Goal: Task Accomplishment & Management: Use online tool/utility

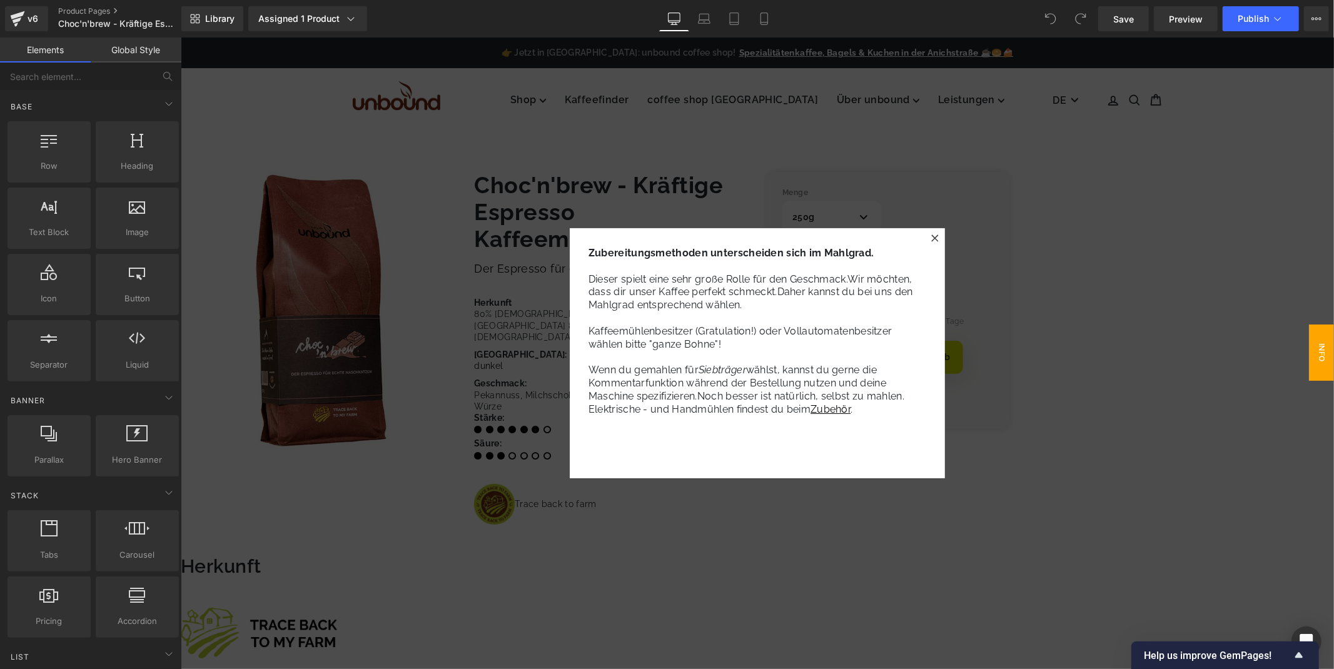
click at [936, 236] on icon at bounding box center [935, 238] width 8 height 8
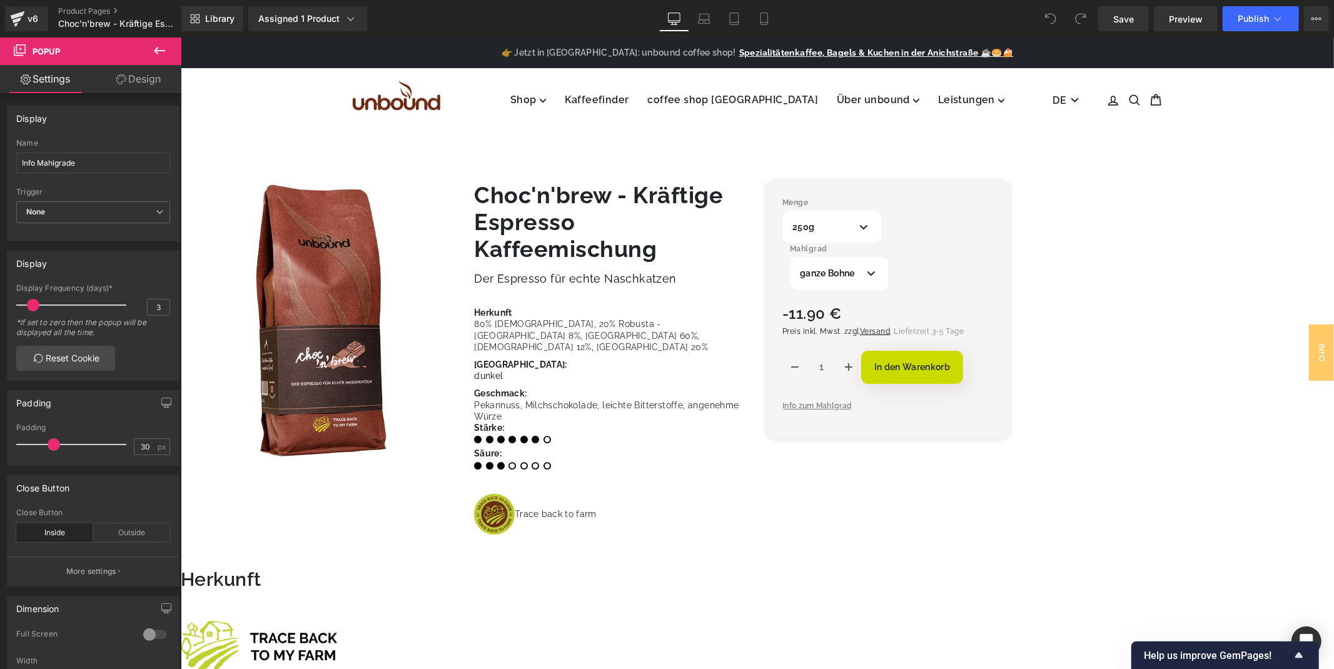
drag, startPoint x: 1042, startPoint y: 14, endPoint x: 1063, endPoint y: 16, distance: 21.9
click at [1041, 14] on span at bounding box center [1050, 18] width 25 height 25
click at [1078, 13] on icon at bounding box center [1080, 18] width 11 height 11
click at [1039, 13] on div "Library Assigned 1 Product Product Preview Choc'n'brew - Kräftige Espresso Kaff…" at bounding box center [757, 18] width 1153 height 25
click at [1074, 9] on span at bounding box center [1080, 18] width 25 height 25
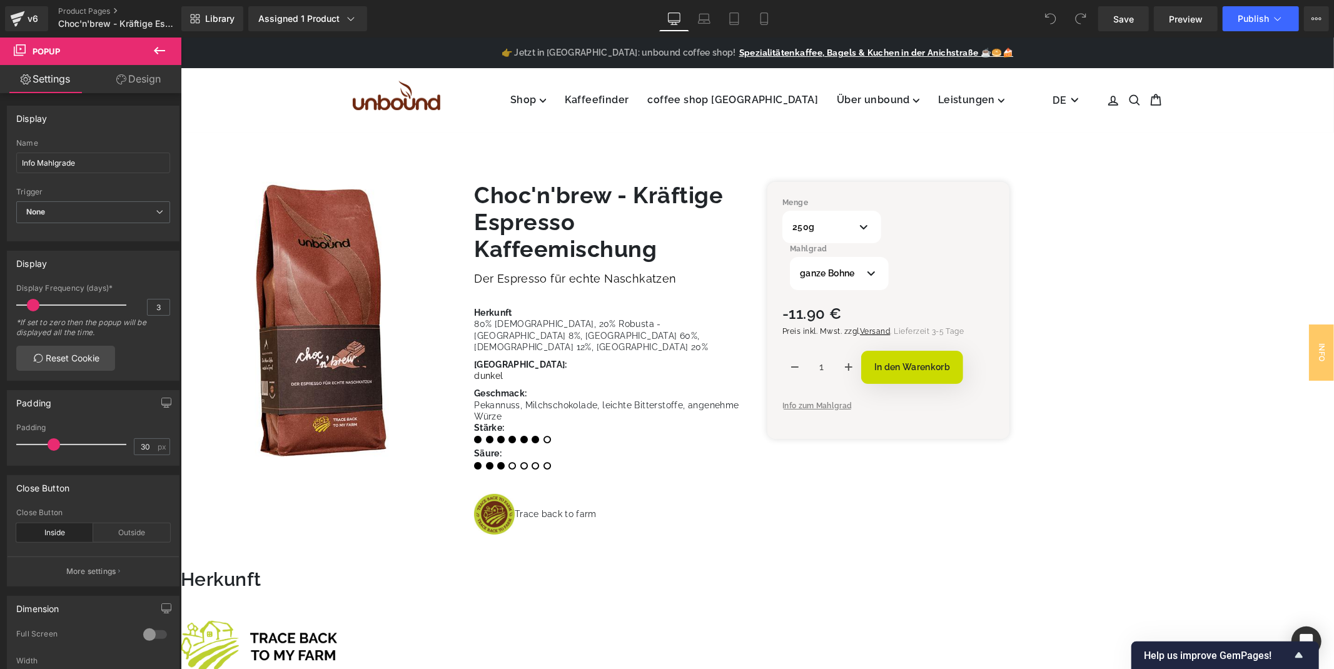
click at [1043, 13] on span at bounding box center [1050, 18] width 25 height 25
click at [1071, 13] on span at bounding box center [1080, 18] width 25 height 25
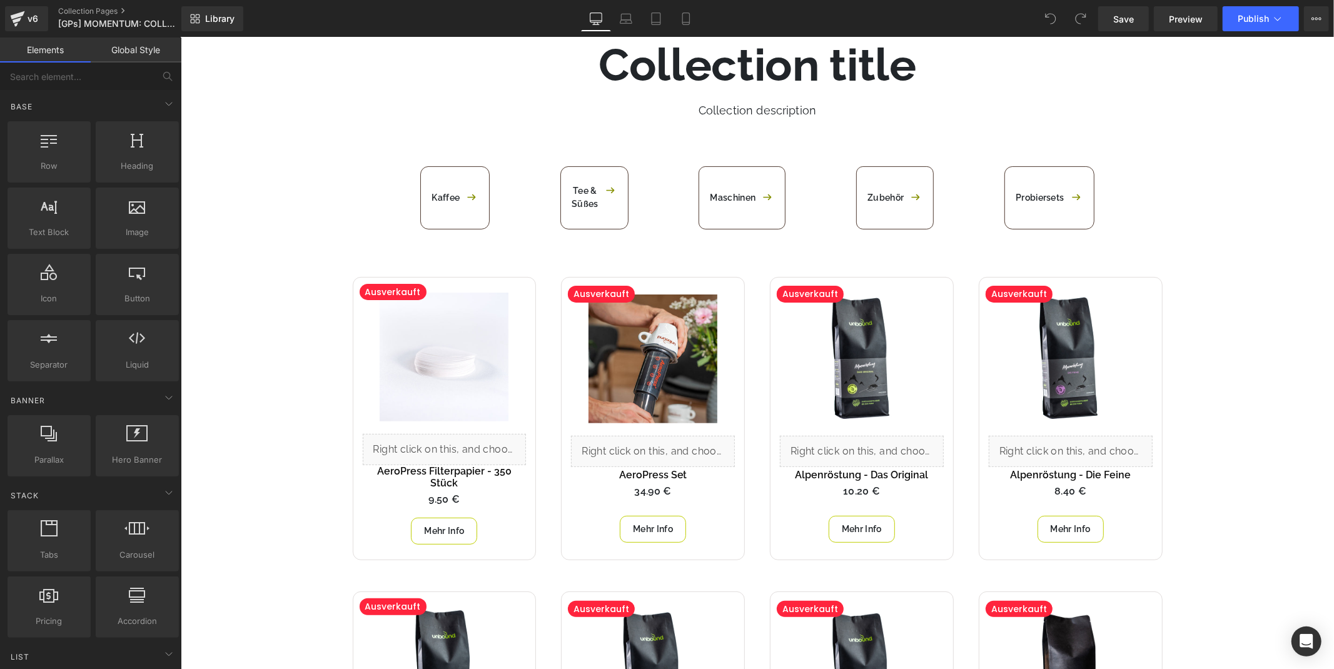
scroll to position [278, 0]
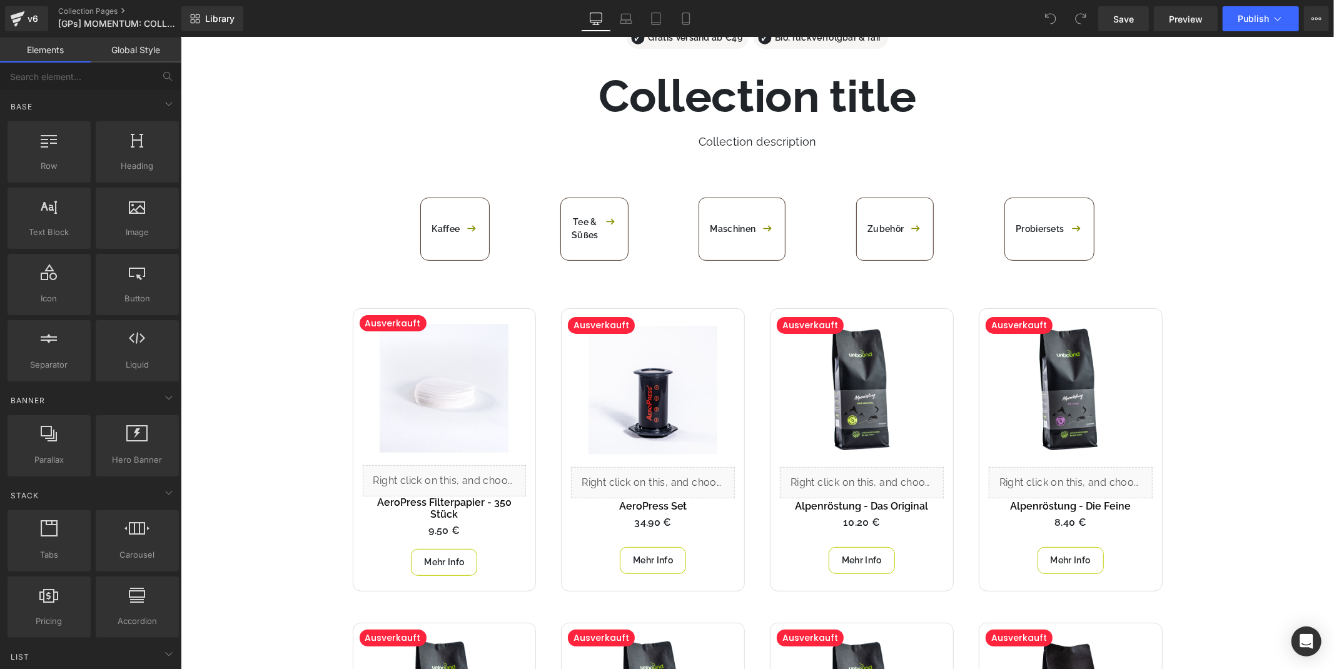
scroll to position [208, 0]
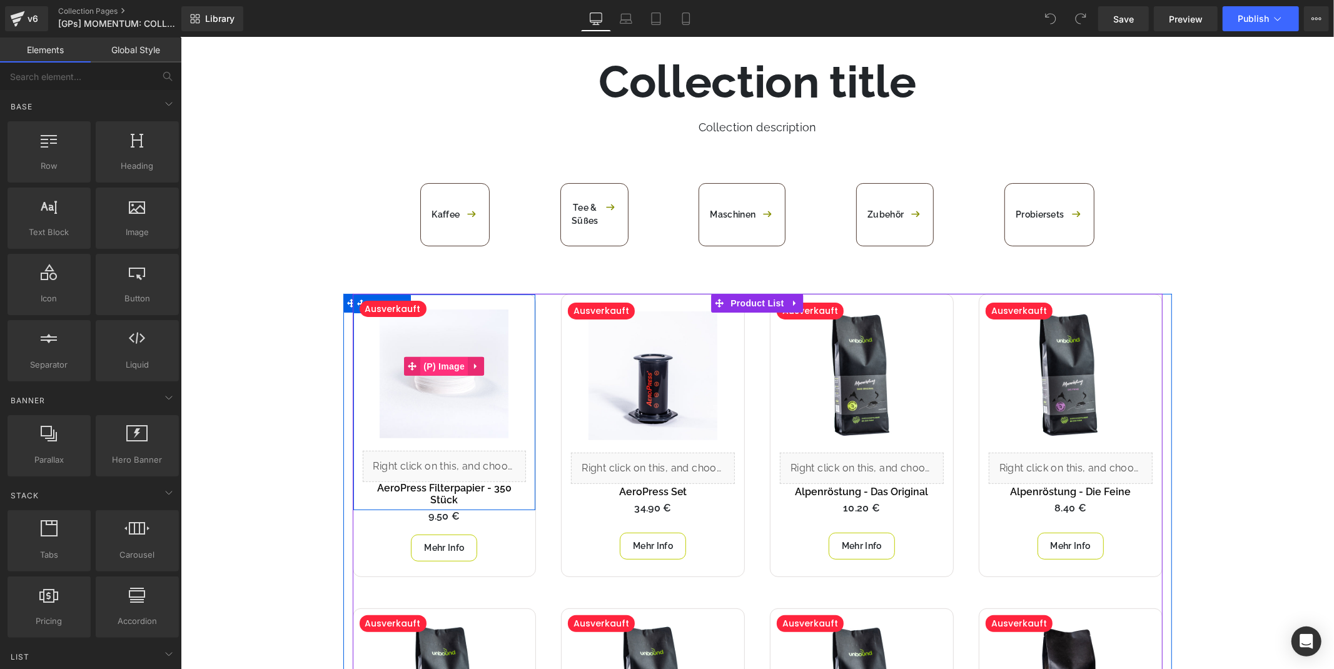
click at [431, 363] on span "(P) Image" at bounding box center [444, 366] width 48 height 19
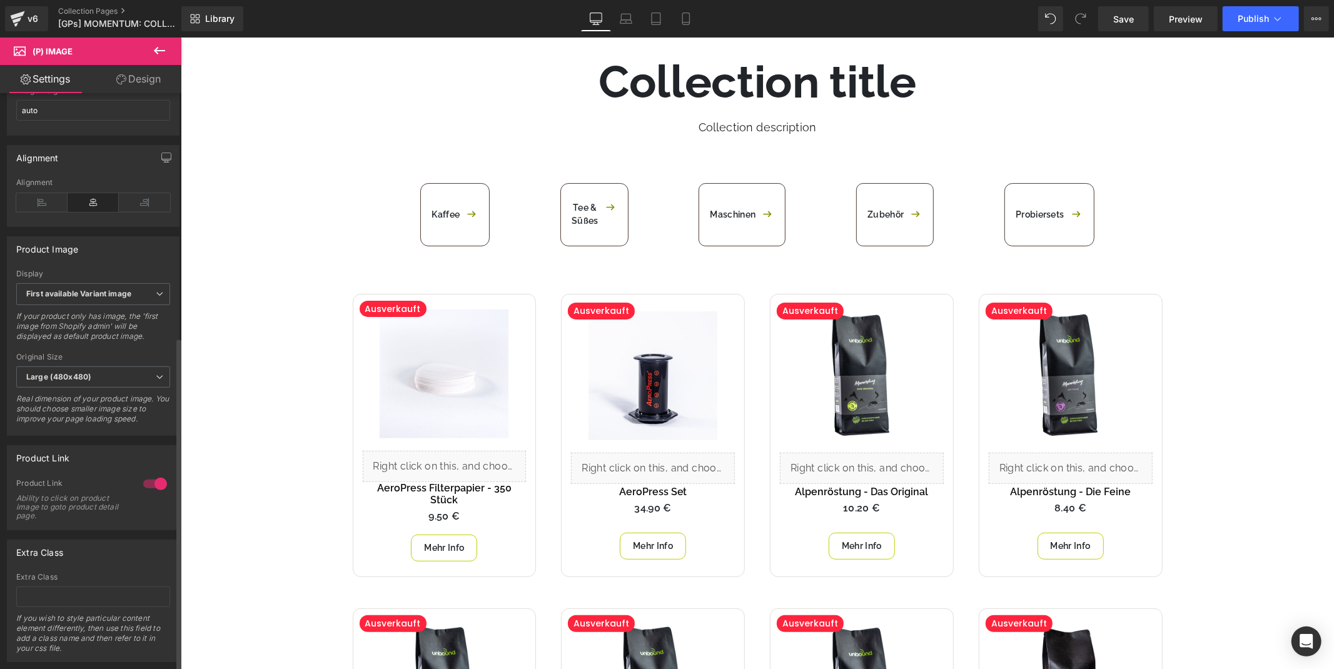
scroll to position [420, 0]
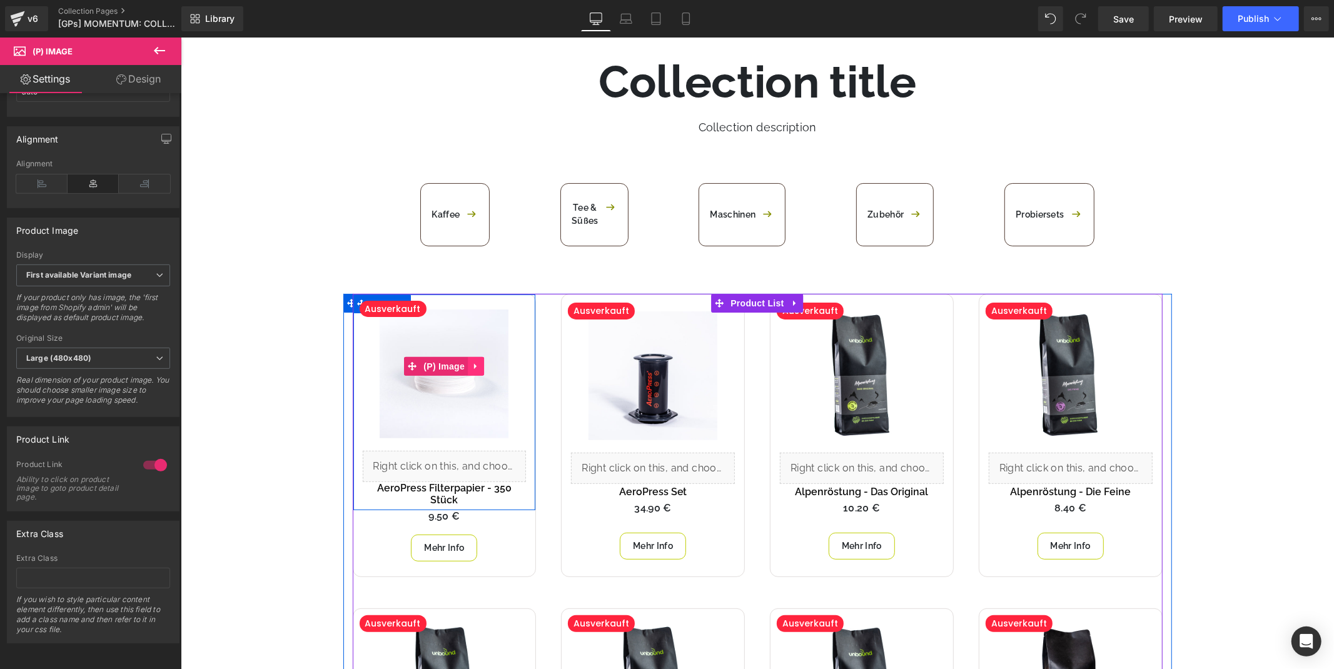
click at [471, 361] on icon at bounding box center [475, 365] width 9 height 9
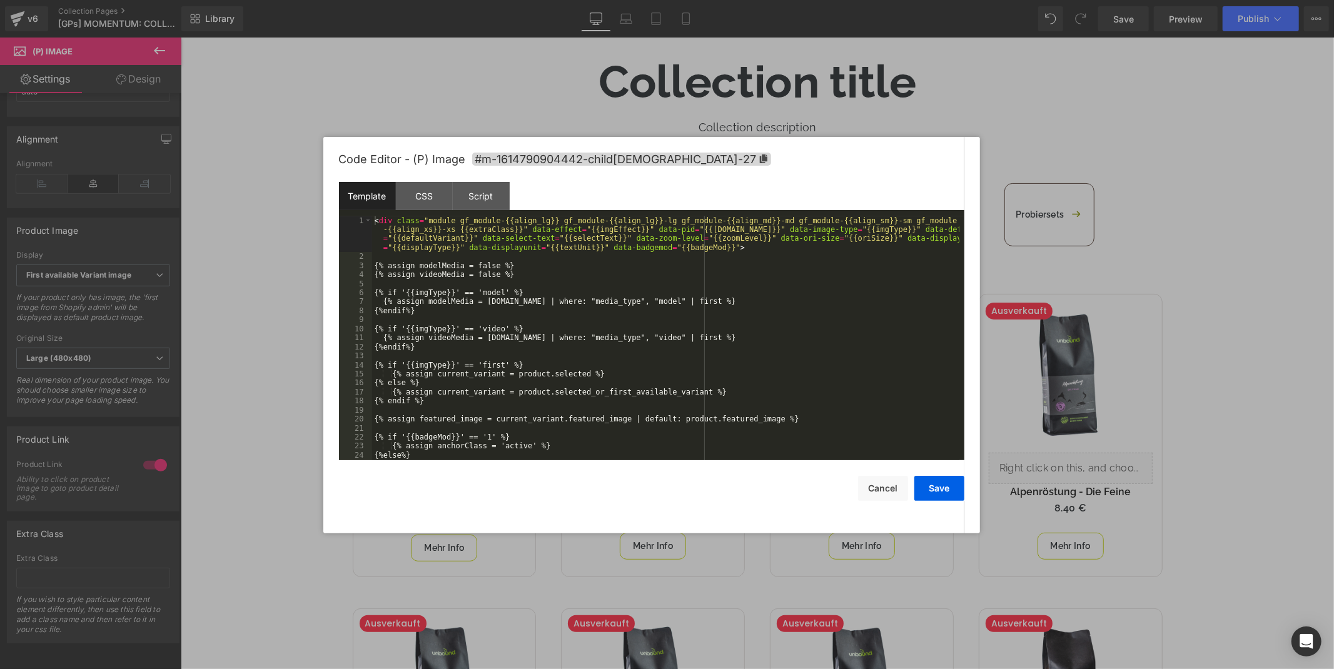
click at [420, 0] on div "(P) Image You are previewing how the will restyle your page. You can not edit E…" at bounding box center [667, 0] width 1334 height 0
click at [494, 184] on div "Script" at bounding box center [481, 196] width 57 height 28
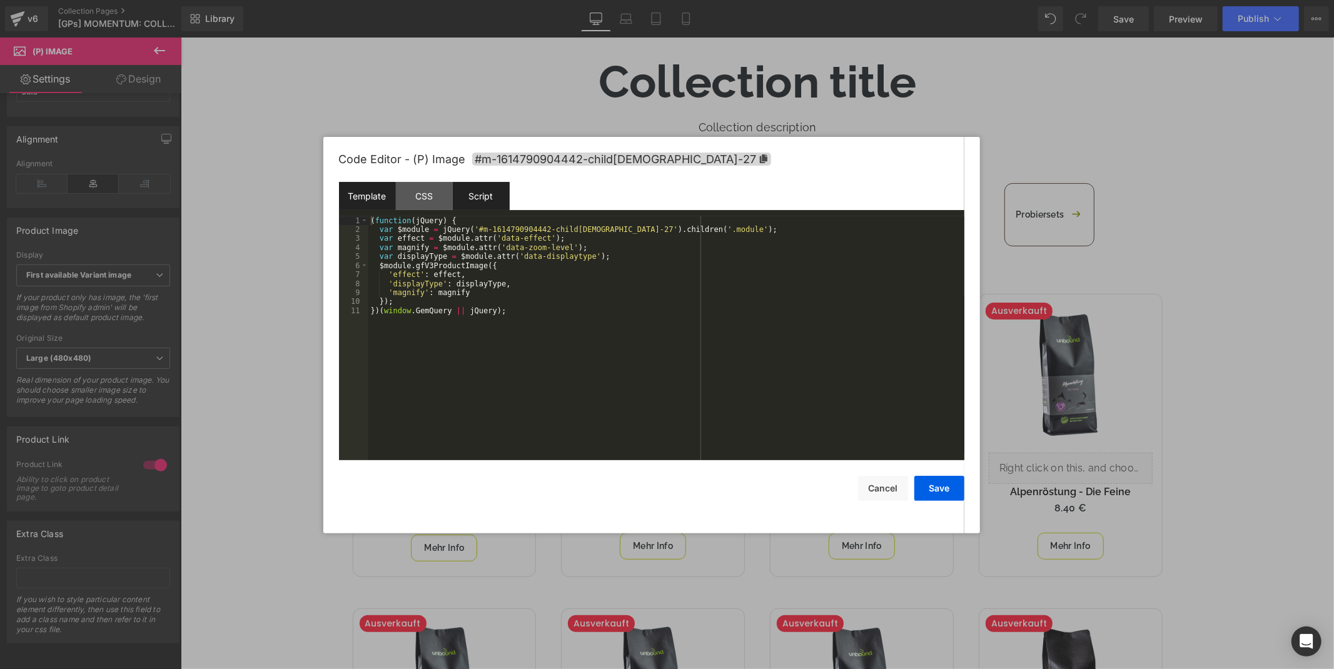
click at [383, 201] on div "Template" at bounding box center [367, 196] width 57 height 28
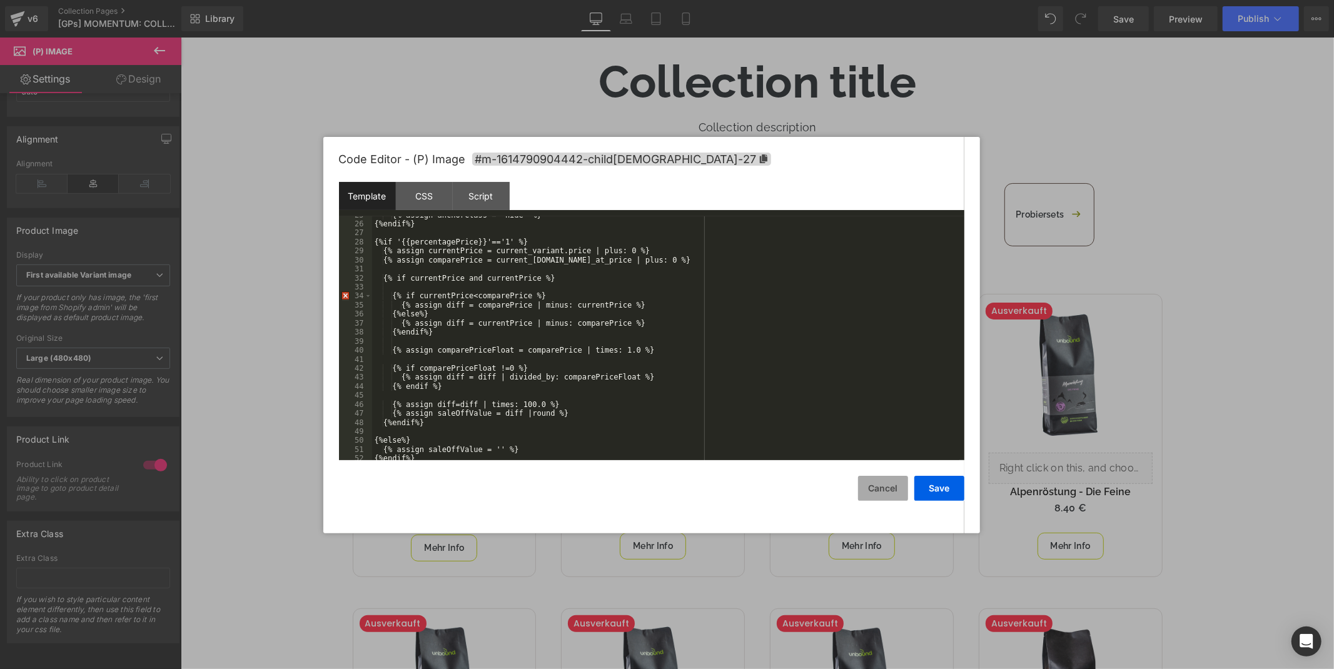
click at [877, 490] on button "Cancel" at bounding box center [883, 488] width 50 height 25
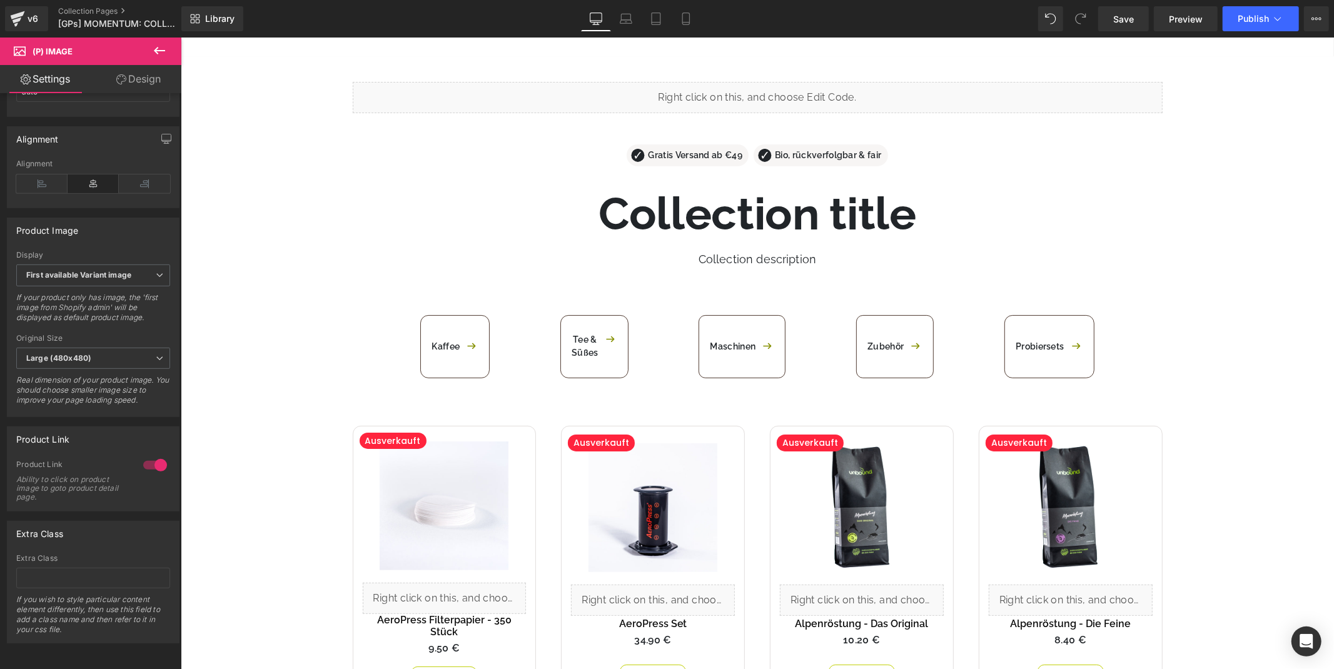
scroll to position [0, 0]
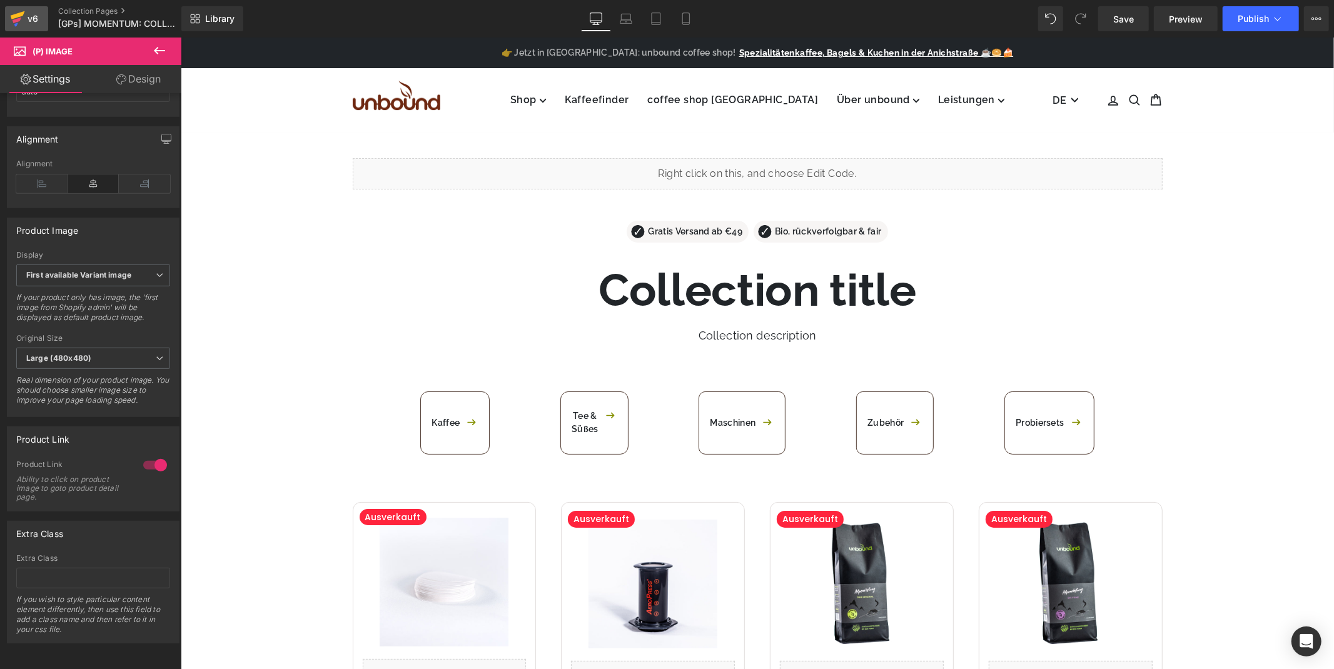
click at [33, 21] on div "v6" at bounding box center [33, 19] width 16 height 16
